Goal: Task Accomplishment & Management: Use online tool/utility

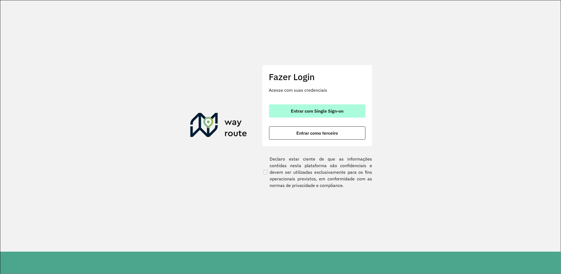
click at [350, 112] on button "Entrar com Single Sign-on" at bounding box center [317, 110] width 96 height 13
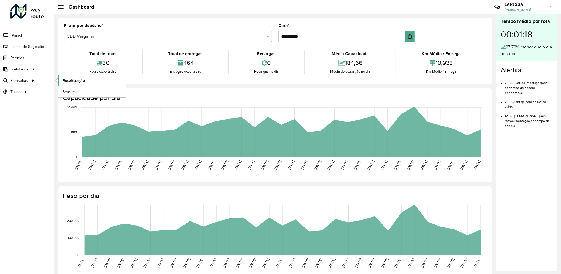
click at [68, 80] on span "Roteirização" at bounding box center [74, 81] width 22 height 6
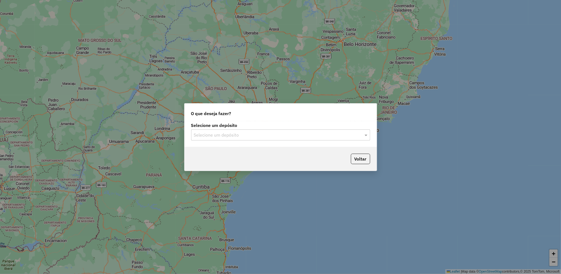
click at [295, 135] on input "text" at bounding box center [275, 135] width 163 height 7
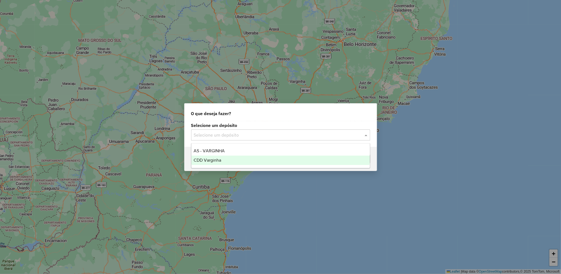
click at [252, 158] on div "CDD Varginha" at bounding box center [281, 160] width 179 height 9
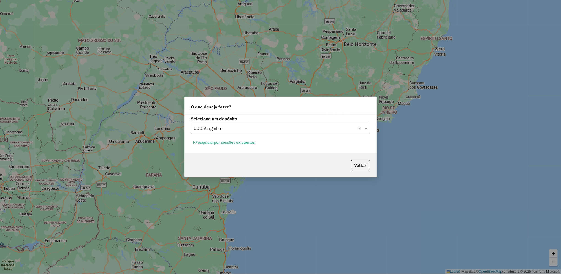
click at [228, 143] on button "Pesquisar por sessões existentes" at bounding box center [224, 142] width 66 height 9
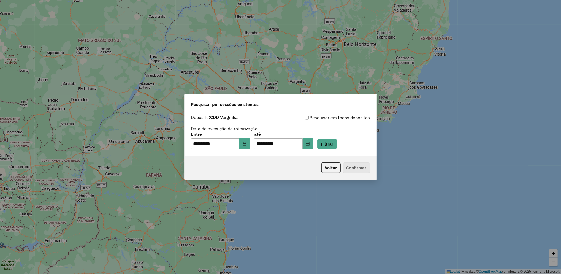
click at [325, 146] on div "**********" at bounding box center [280, 140] width 179 height 17
click at [310, 146] on icon "Choose Date" at bounding box center [308, 144] width 4 height 4
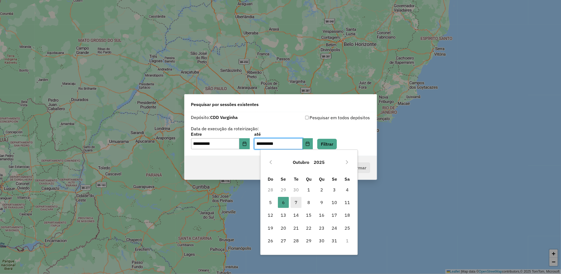
click at [294, 204] on span "7" at bounding box center [296, 202] width 11 height 11
type input "**********"
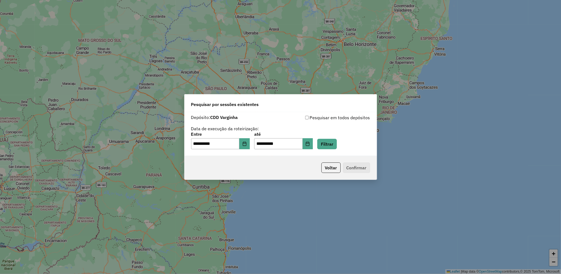
click at [336, 138] on div "**********" at bounding box center [280, 140] width 179 height 17
click at [336, 140] on button "Filtrar" at bounding box center [328, 144] width 20 height 10
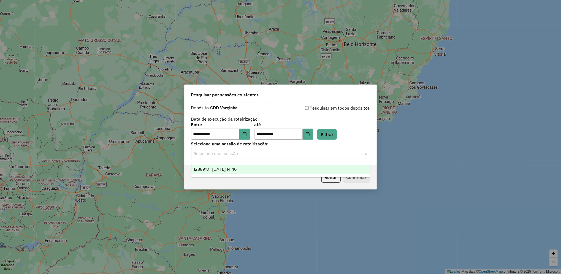
click at [236, 153] on input "text" at bounding box center [275, 153] width 163 height 7
click at [233, 168] on span "1288918 - 06/10/2025 14:46" at bounding box center [215, 169] width 43 height 5
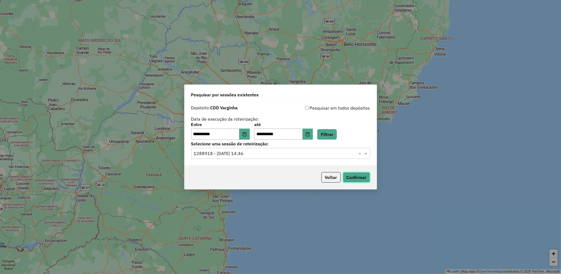
click at [355, 176] on button "Confirmar" at bounding box center [356, 177] width 27 height 10
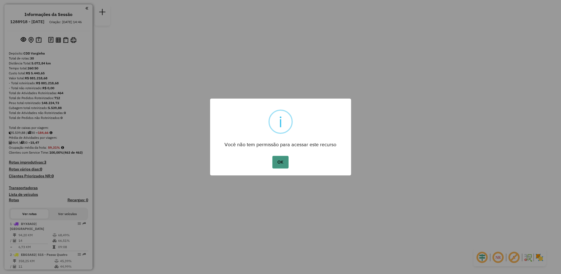
click at [279, 159] on button "OK" at bounding box center [281, 162] width 16 height 13
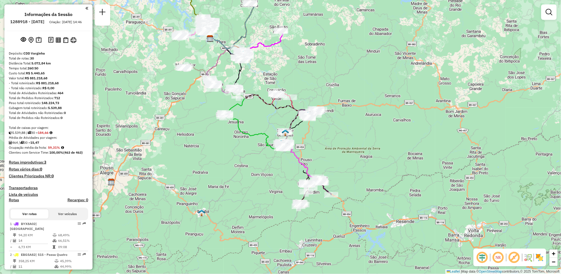
drag, startPoint x: 380, startPoint y: 159, endPoint x: 310, endPoint y: 60, distance: 120.9
click at [310, 60] on div "Janela de atendimento Grade de atendimento Capacidade Transportadoras Veículos …" at bounding box center [280, 137] width 561 height 274
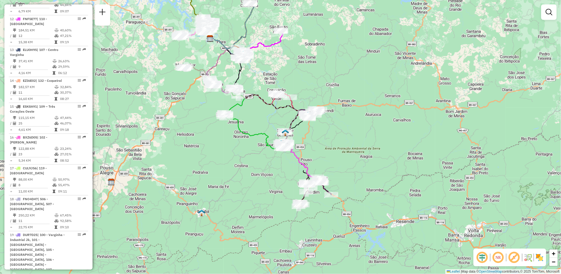
scroll to position [283, 0]
